Goal: Task Accomplishment & Management: Manage account settings

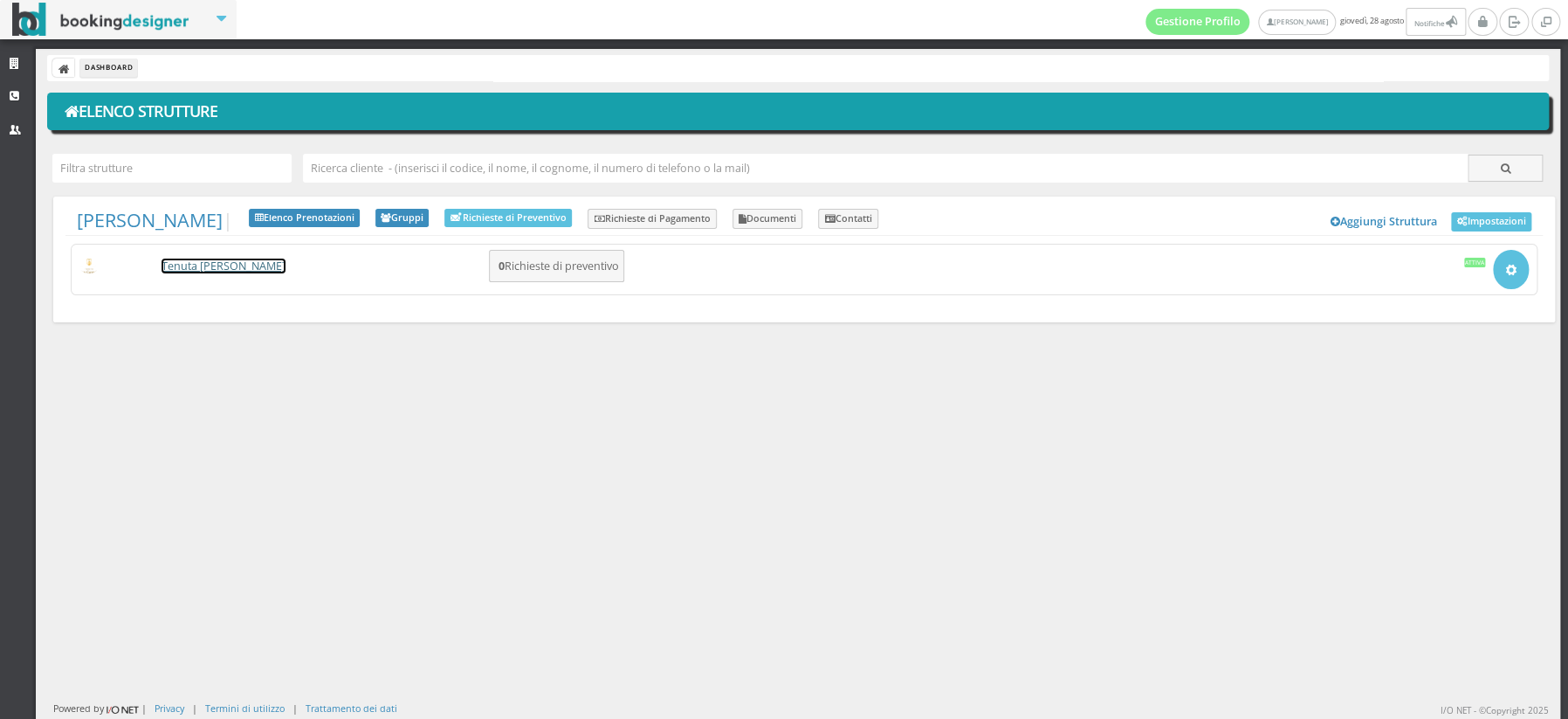
click at [177, 265] on link "Tenuta [PERSON_NAME]" at bounding box center [223, 265] width 124 height 15
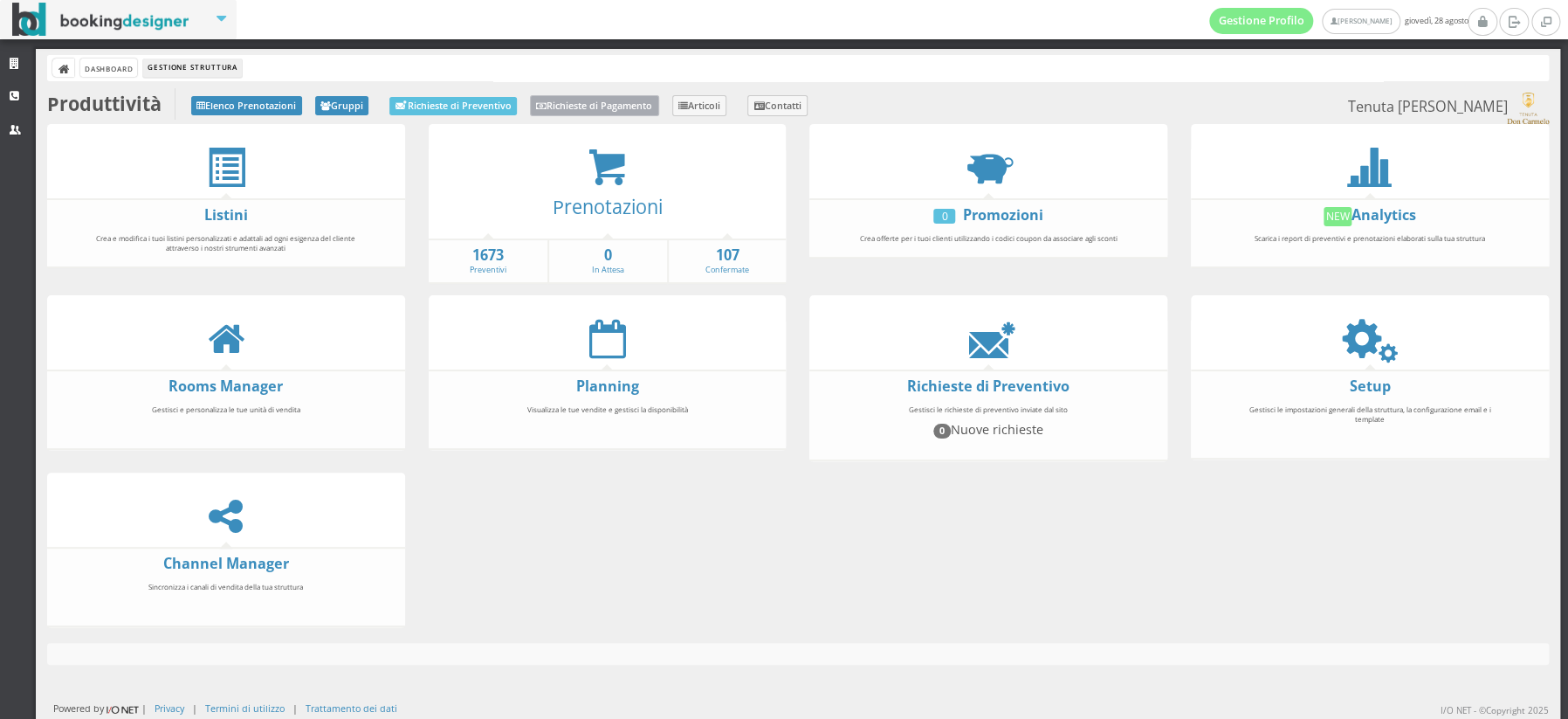
click at [609, 104] on link "Richieste di Pagamento" at bounding box center [594, 105] width 129 height 21
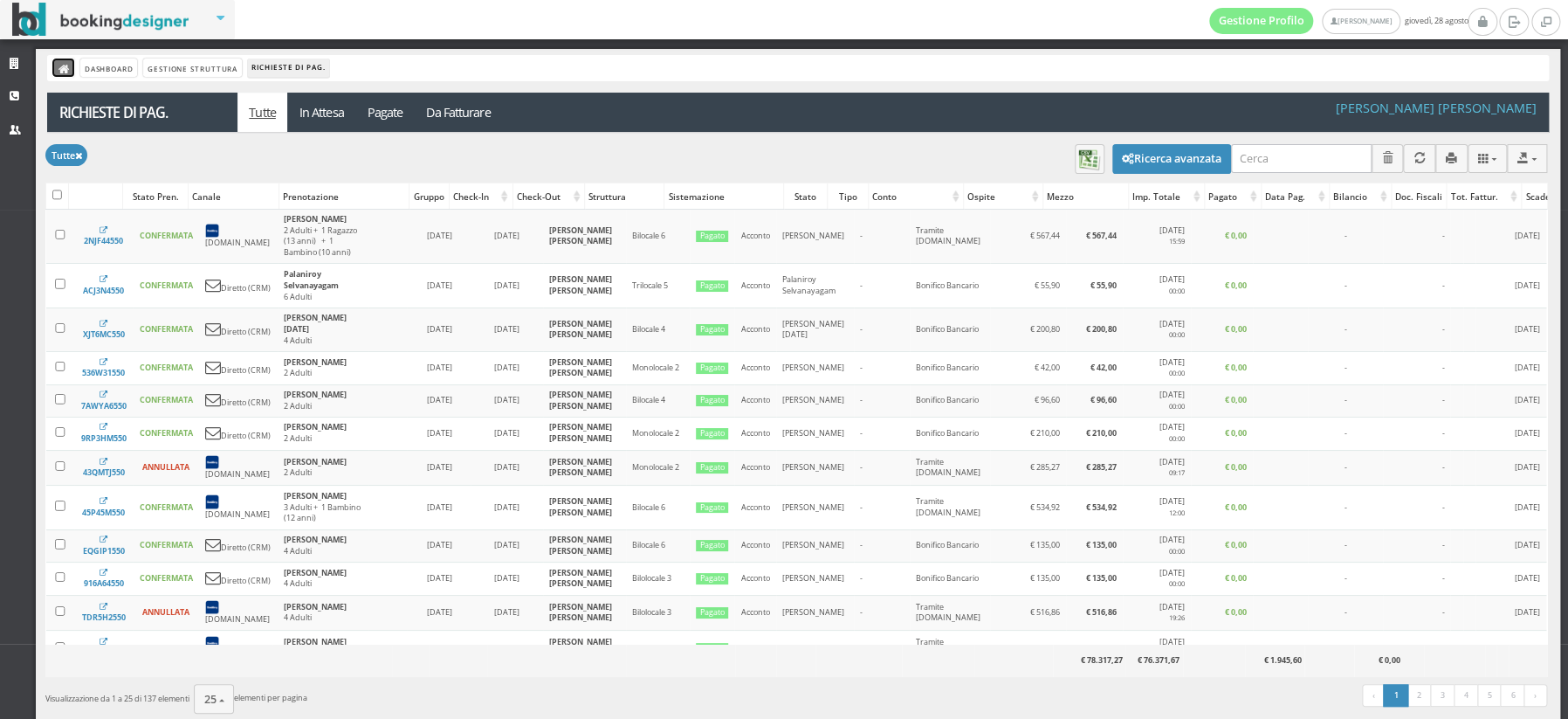
click at [55, 69] on link at bounding box center [64, 68] width 22 height 18
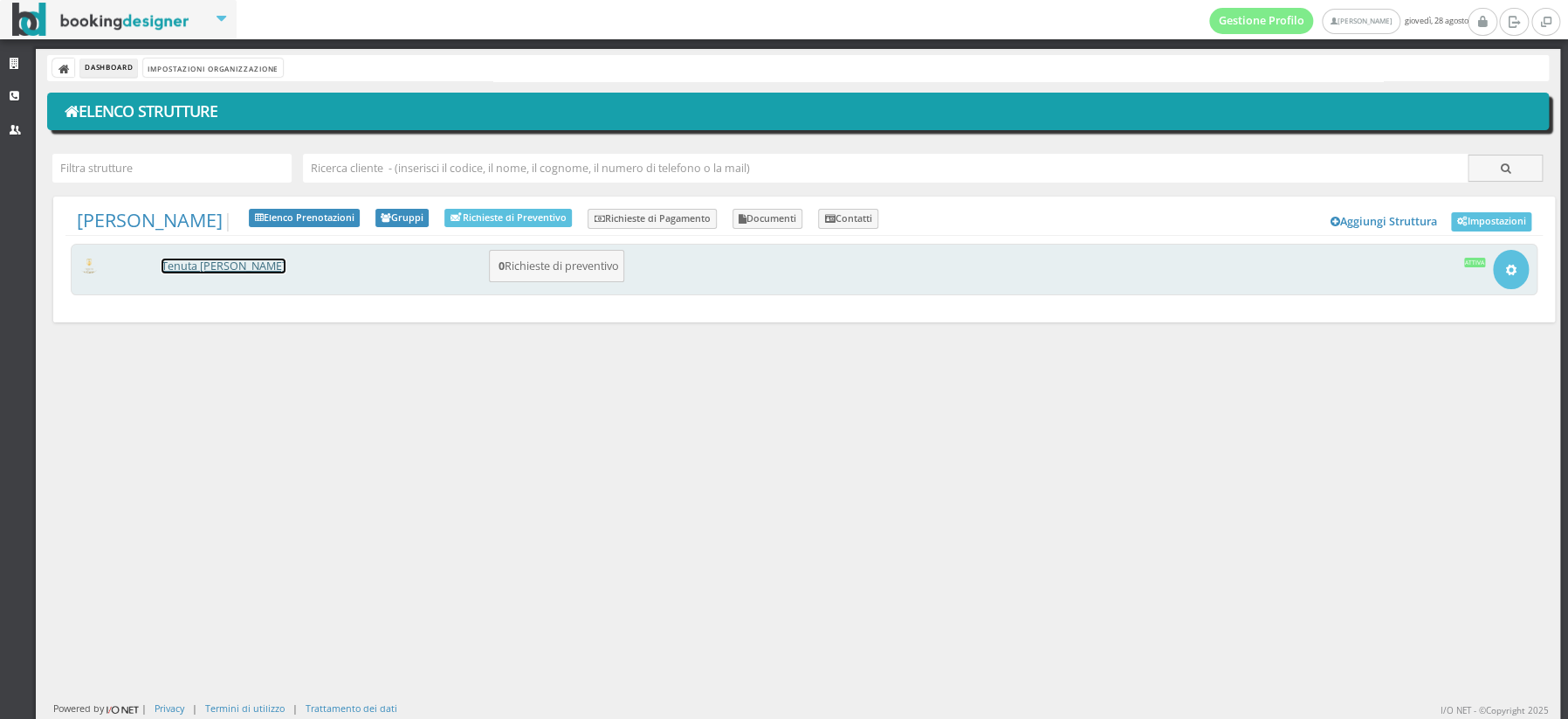
click at [242, 261] on link "Tenuta [PERSON_NAME]" at bounding box center [223, 265] width 124 height 15
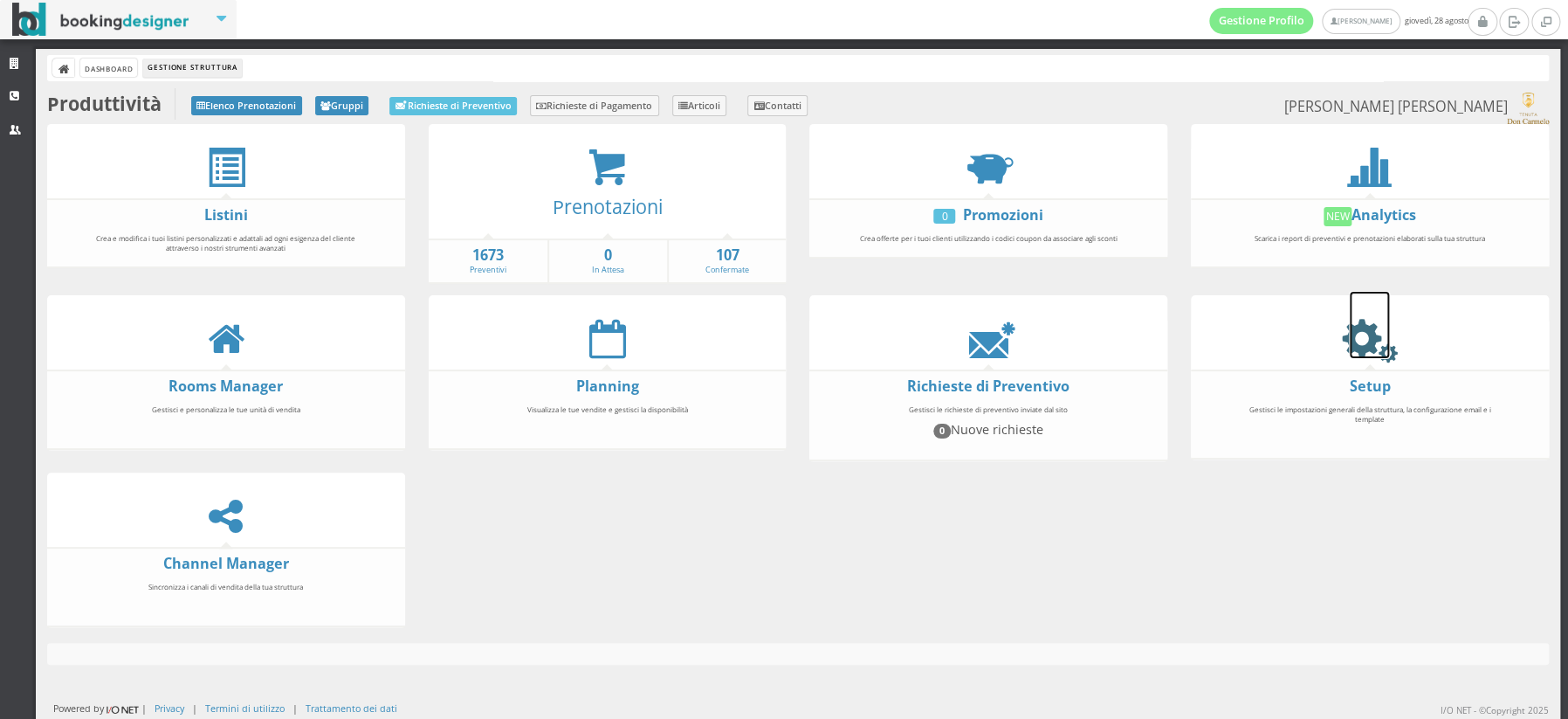
click at [1363, 328] on icon at bounding box center [1370, 339] width 40 height 40
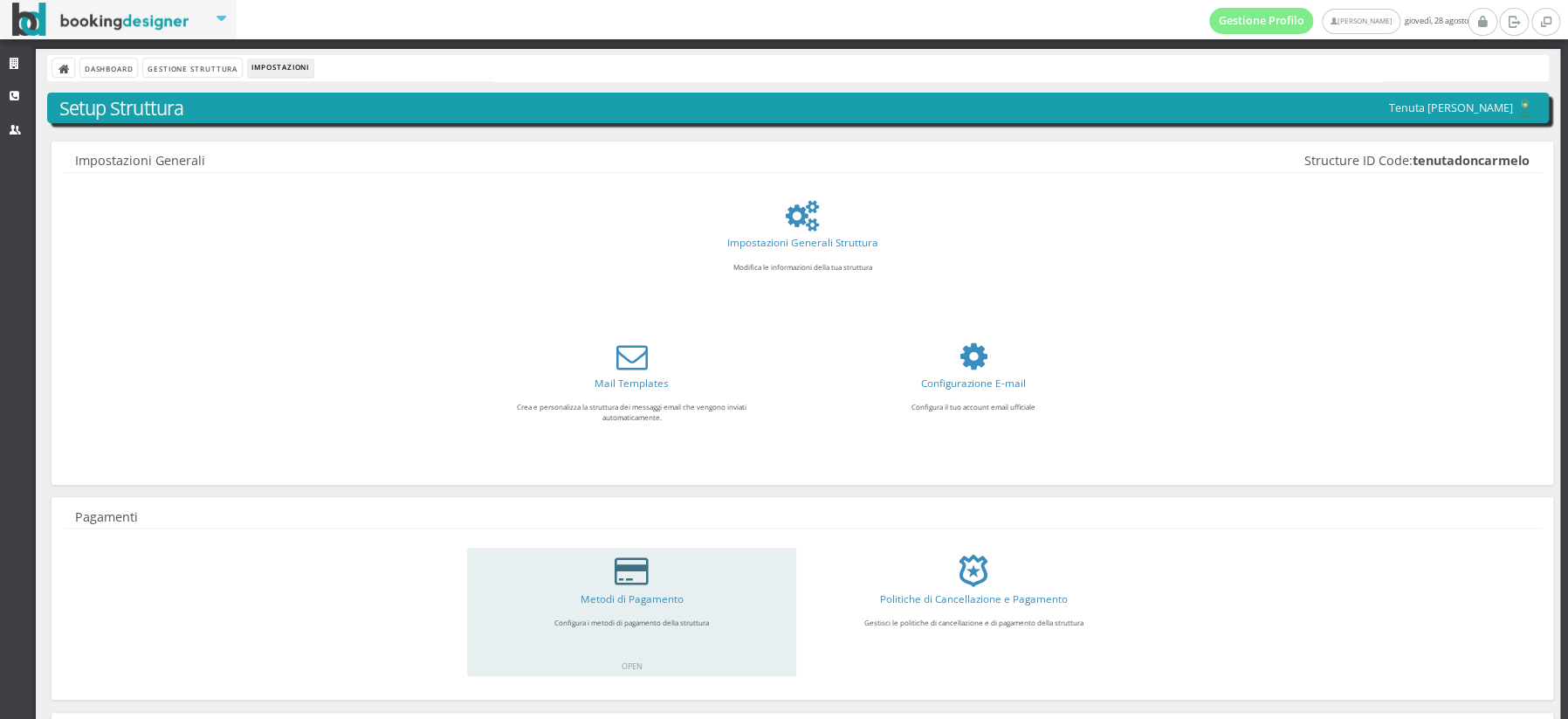
click at [621, 574] on icon at bounding box center [631, 571] width 34 height 32
